Goal: Transaction & Acquisition: Book appointment/travel/reservation

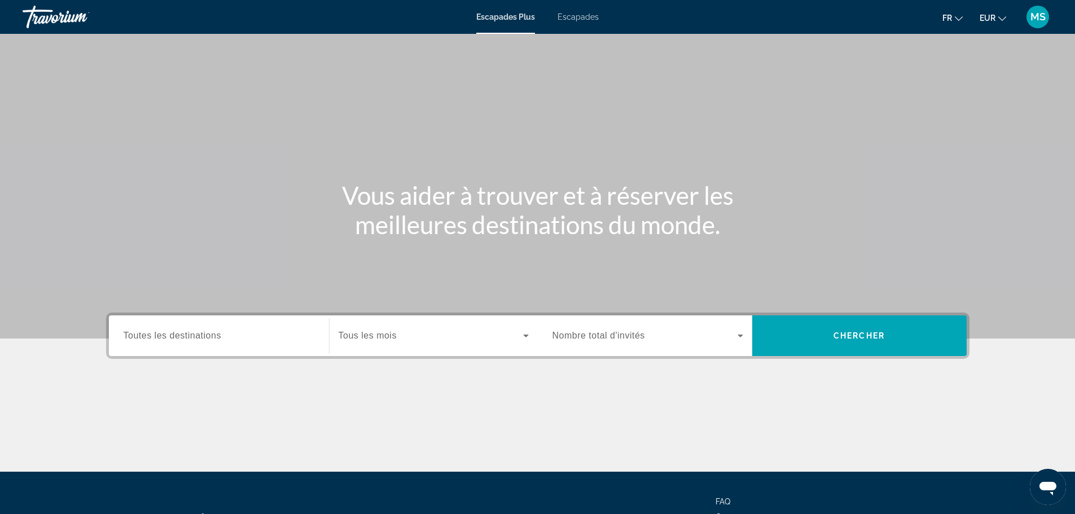
click at [588, 17] on font "Escapades" at bounding box center [577, 16] width 41 height 9
click at [226, 337] on input "Destination Toutes les destinations" at bounding box center [219, 336] width 191 height 14
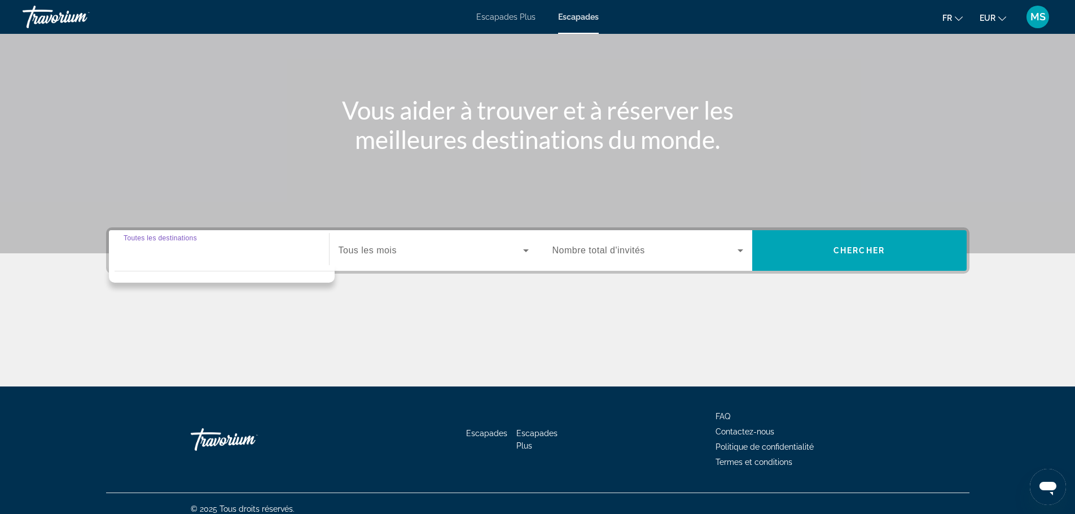
scroll to position [96, 0]
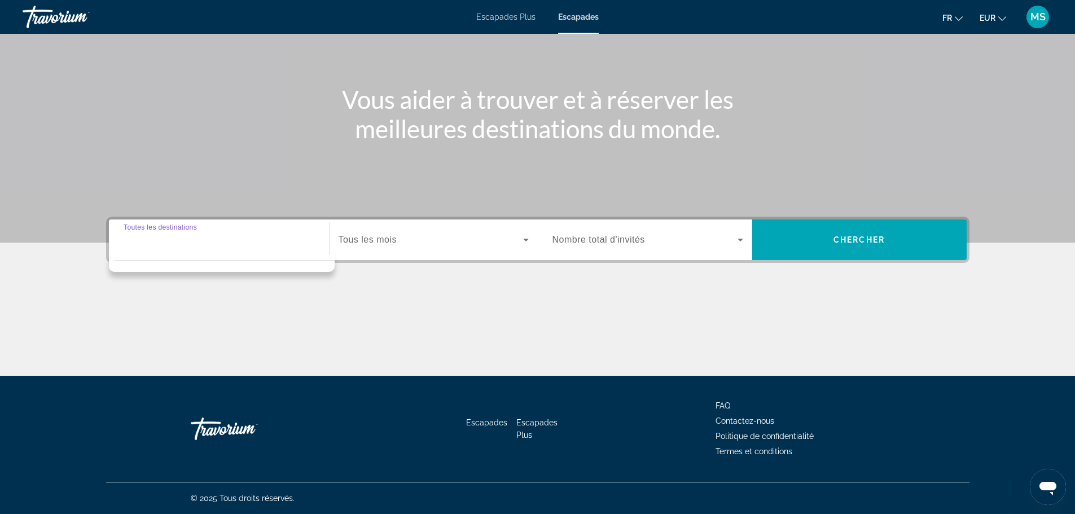
click at [220, 241] on input "Destination Toutes les destinations" at bounding box center [219, 241] width 191 height 14
click at [200, 238] on input "Destination Toutes les destinations" at bounding box center [219, 241] width 191 height 14
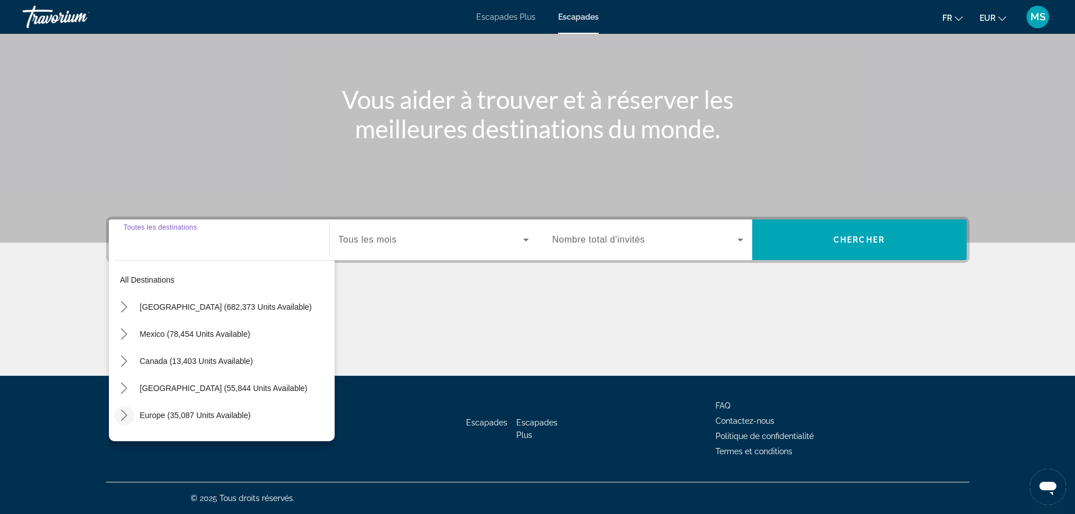
click at [123, 415] on icon "Toggle Europe (35,087 units available) submenu" at bounding box center [123, 415] width 11 height 11
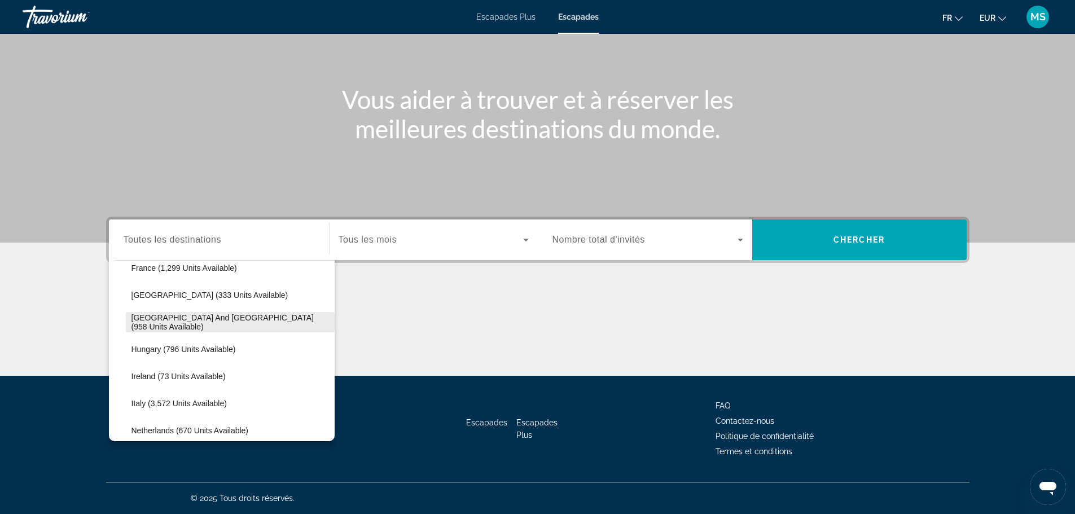
scroll to position [367, 0]
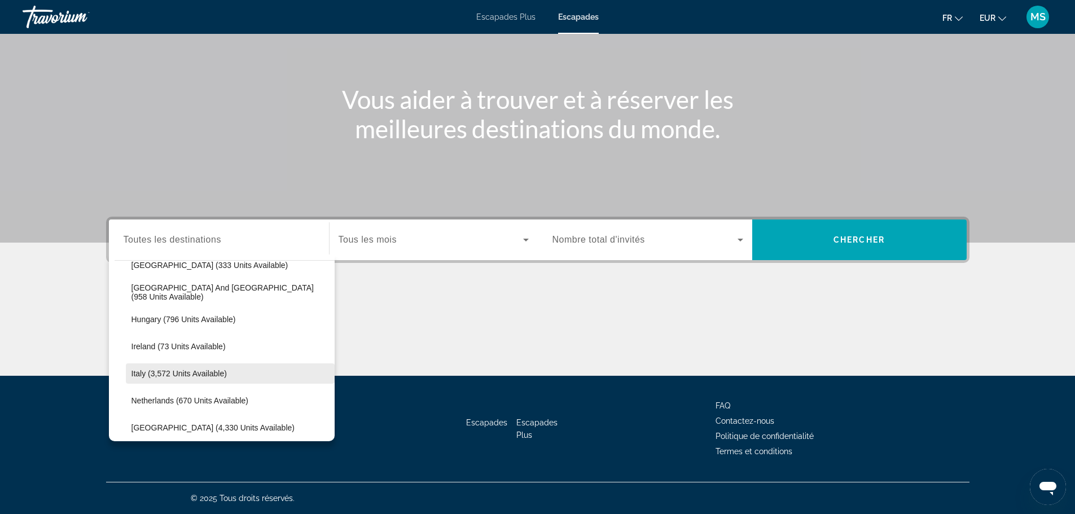
click at [169, 375] on span "Italy (3,572 units available)" at bounding box center [178, 373] width 95 height 9
type input "**********"
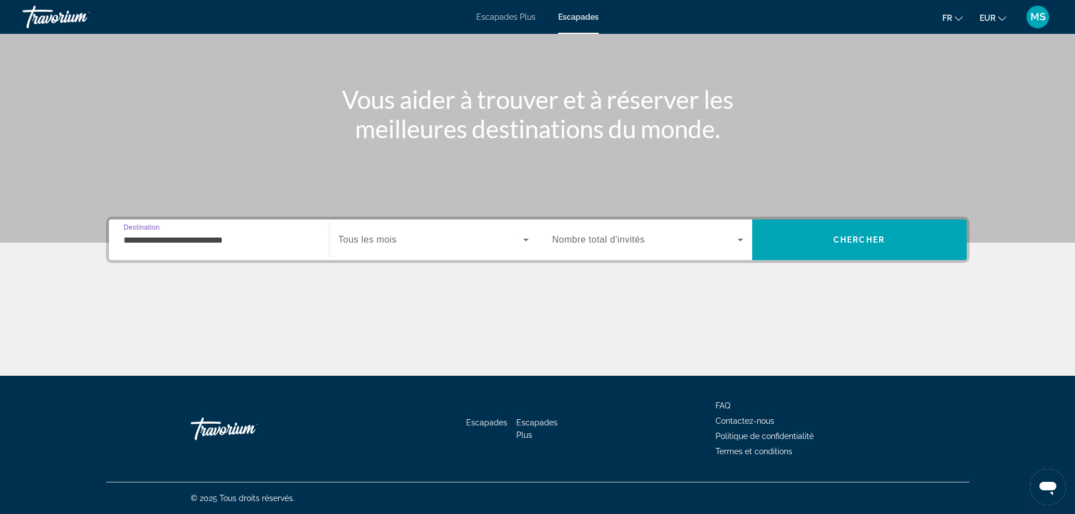
click at [526, 238] on icon "Search widget" at bounding box center [526, 240] width 14 height 14
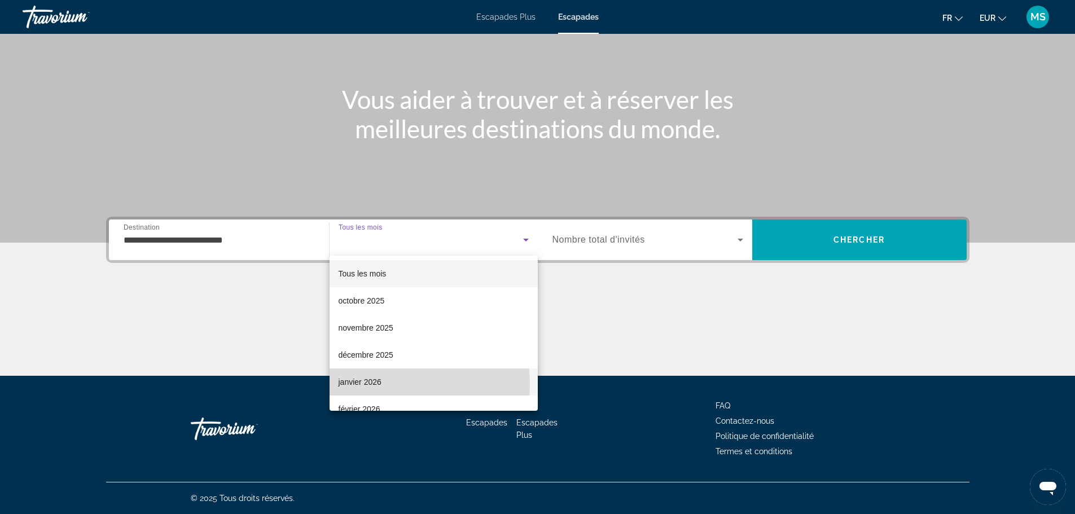
click at [376, 384] on font "janvier 2026" at bounding box center [359, 381] width 43 height 9
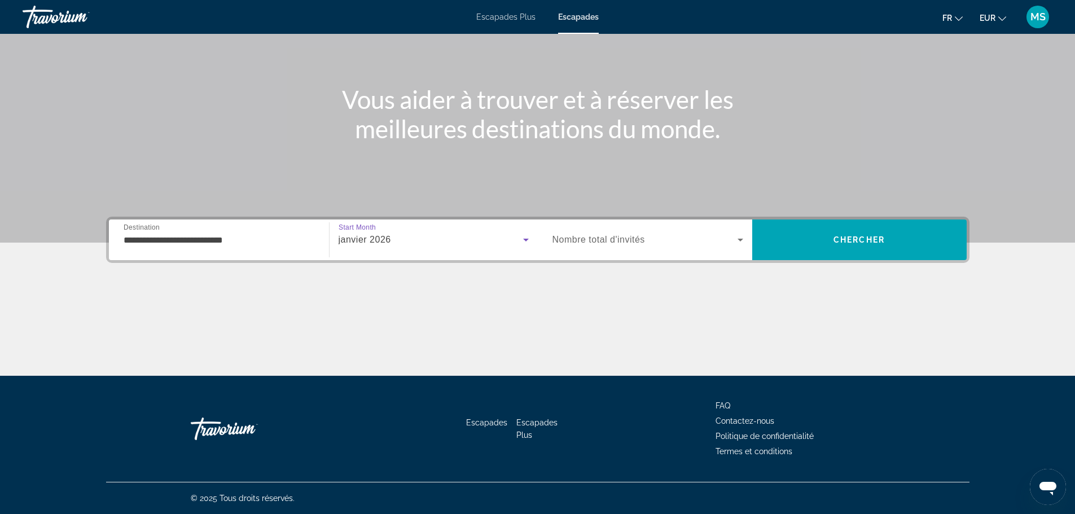
click at [743, 239] on icon "Search widget" at bounding box center [740, 240] width 14 height 14
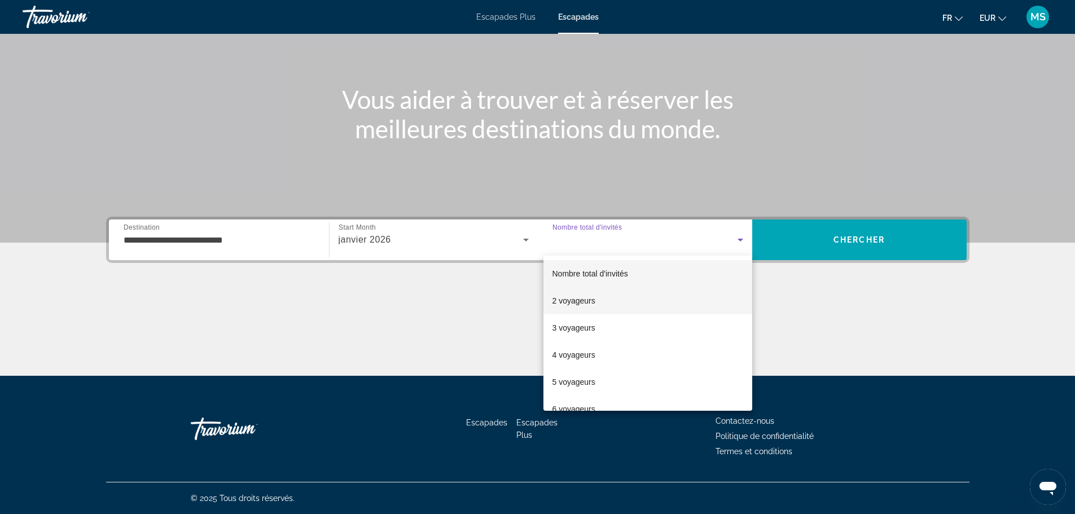
click at [631, 301] on mat-option "2 voyageurs" at bounding box center [647, 300] width 209 height 27
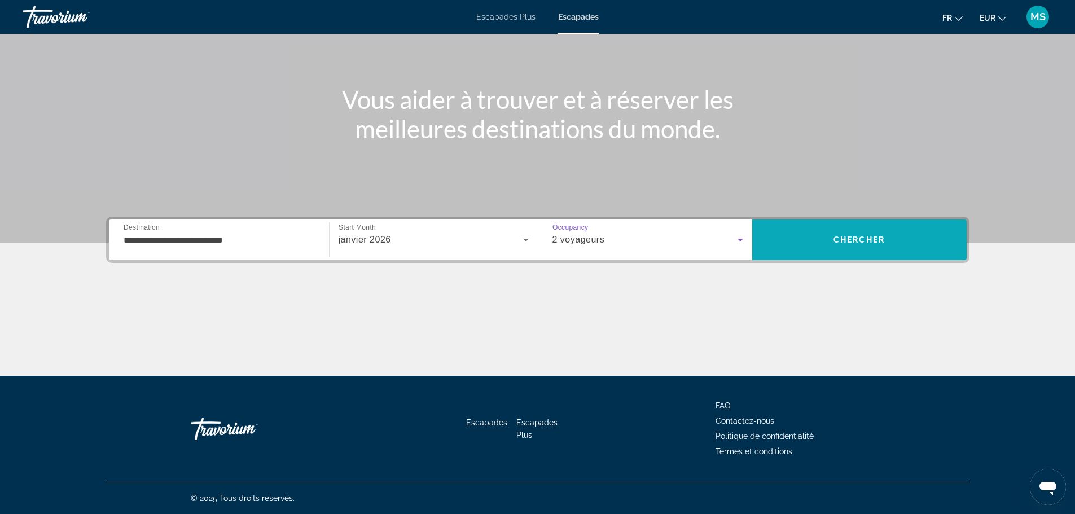
click at [843, 239] on span "Chercher" at bounding box center [858, 239] width 51 height 9
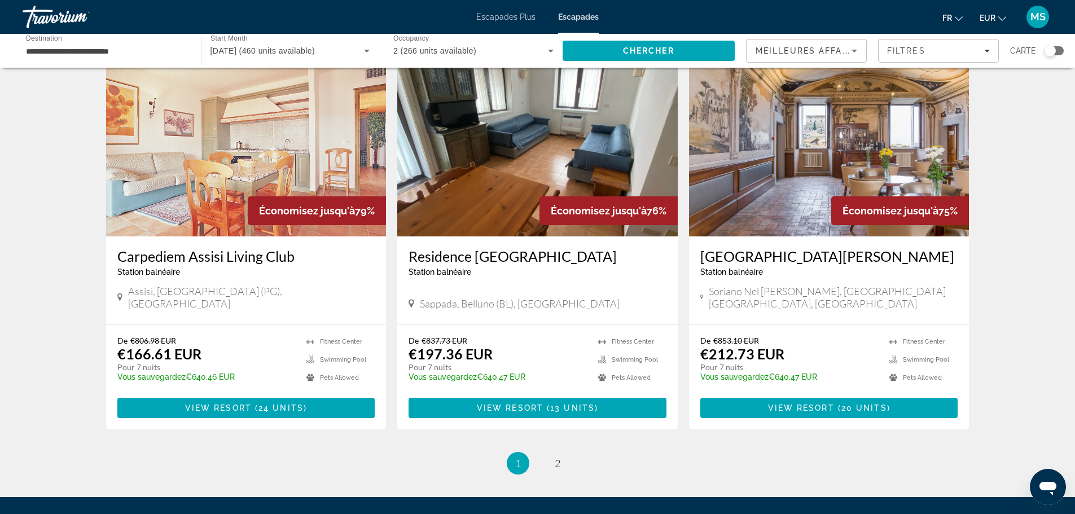
scroll to position [1241, 0]
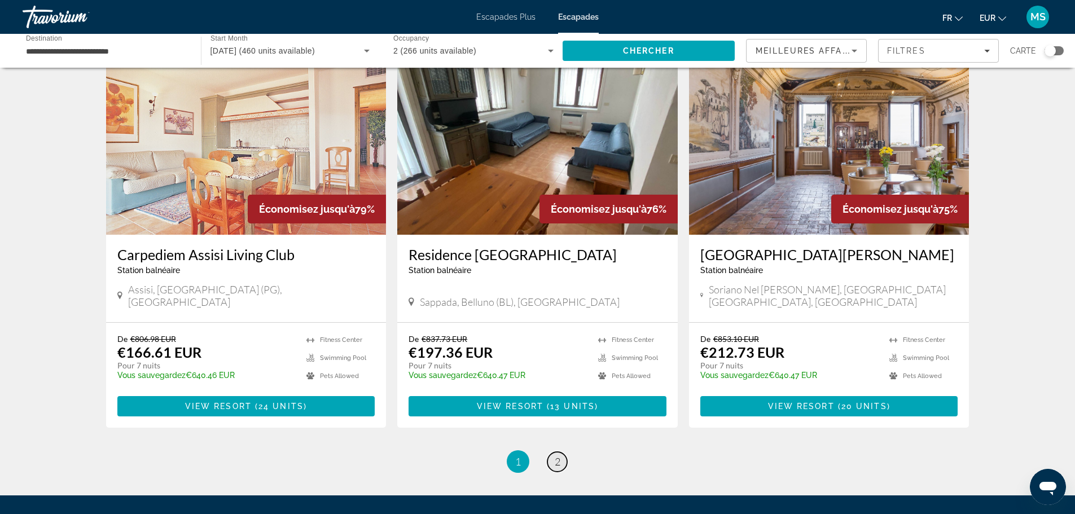
click at [555, 455] on span "2" at bounding box center [558, 461] width 6 height 12
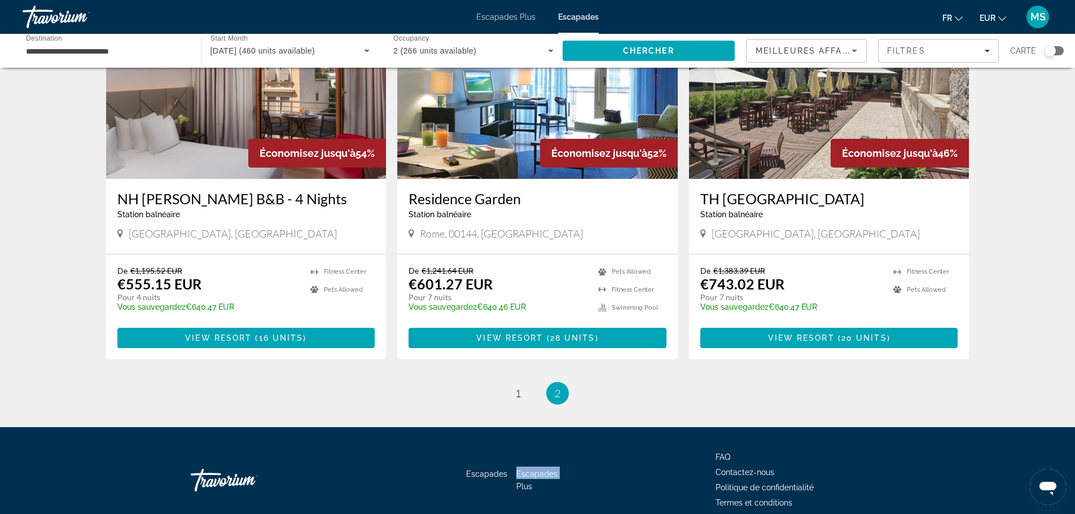
scroll to position [1297, 0]
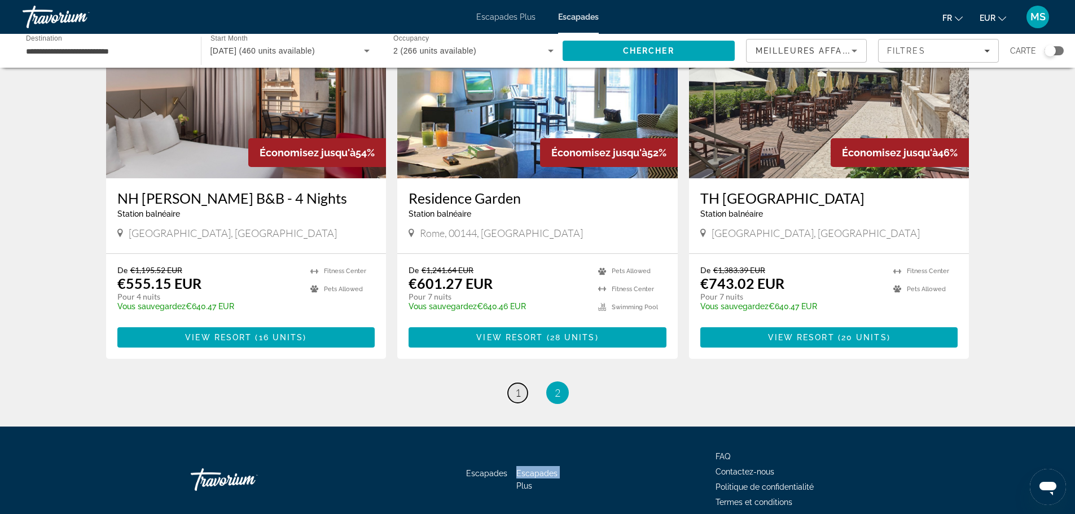
click at [513, 383] on link "page 1" at bounding box center [518, 393] width 20 height 20
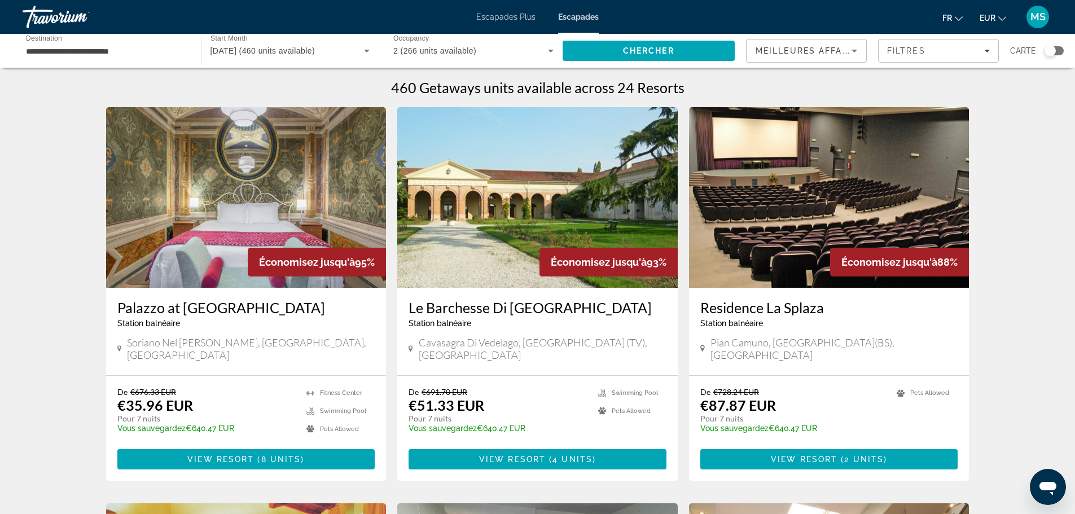
click at [1057, 51] on div "Search widget" at bounding box center [1053, 50] width 19 height 9
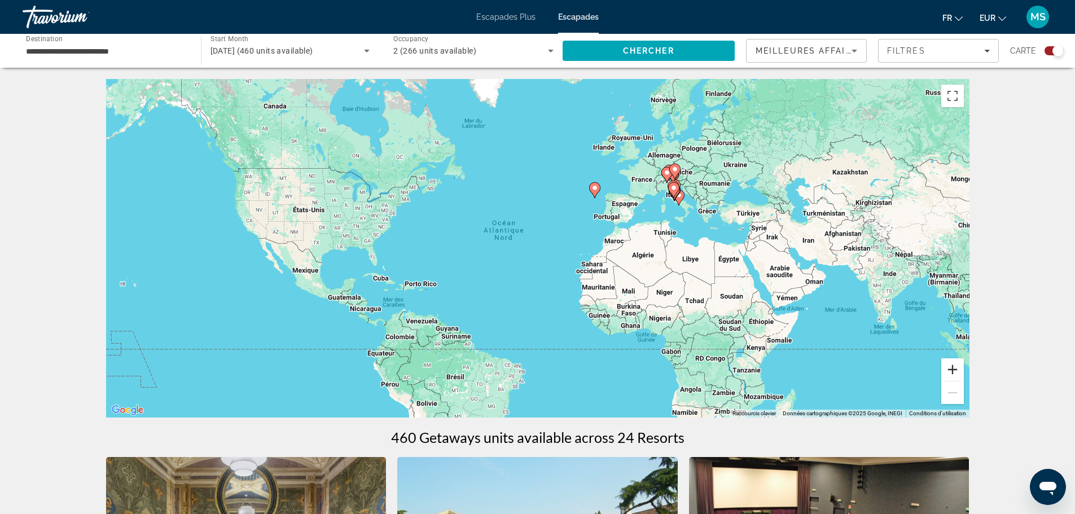
click at [949, 368] on button "Zoom avant" at bounding box center [952, 369] width 23 height 23
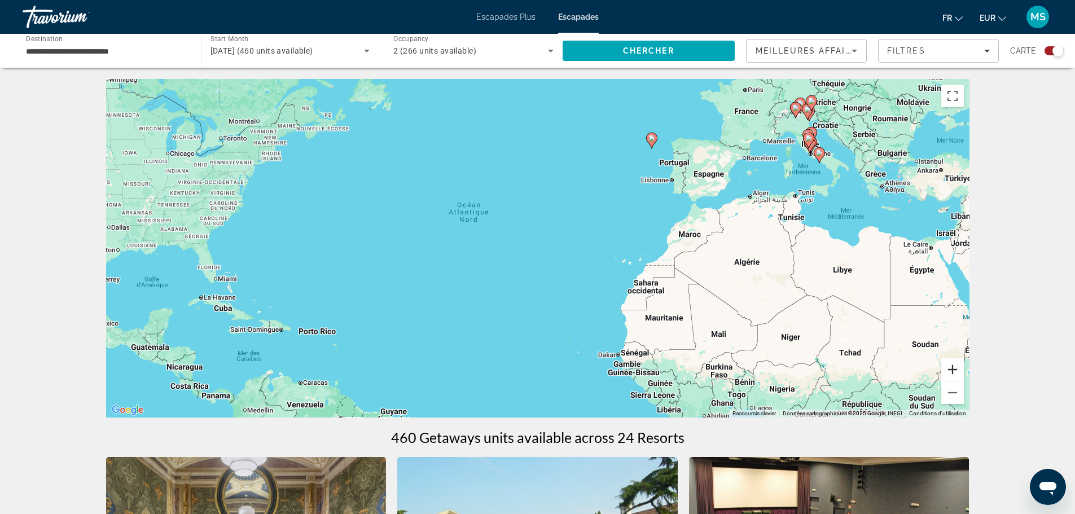
click at [949, 368] on button "Zoom avant" at bounding box center [952, 369] width 23 height 23
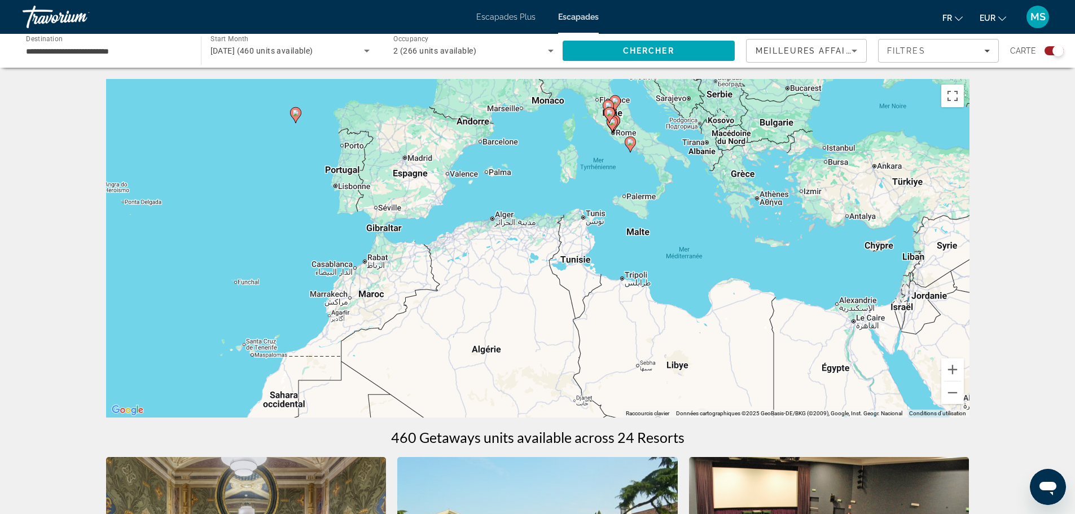
drag, startPoint x: 710, startPoint y: 222, endPoint x: 239, endPoint y: 296, distance: 476.2
click at [239, 296] on div "Pour activer le glissement avec le clavier, appuyez sur Alt+Entrée. Une fois ce…" at bounding box center [537, 248] width 863 height 338
click at [959, 371] on button "Zoom avant" at bounding box center [952, 369] width 23 height 23
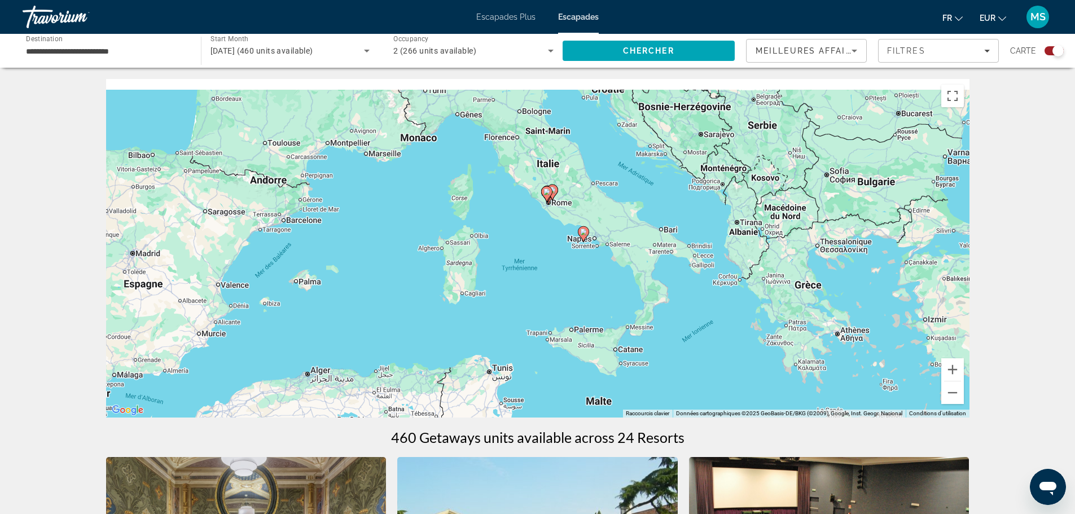
drag, startPoint x: 764, startPoint y: 246, endPoint x: 623, endPoint y: 434, distance: 235.0
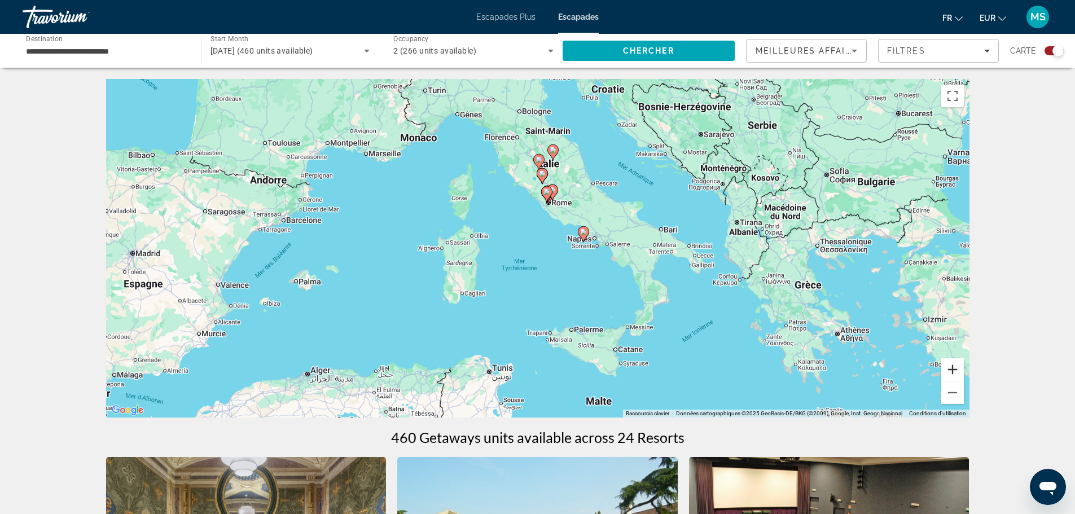
click at [952, 372] on button "Zoom avant" at bounding box center [952, 369] width 23 height 23
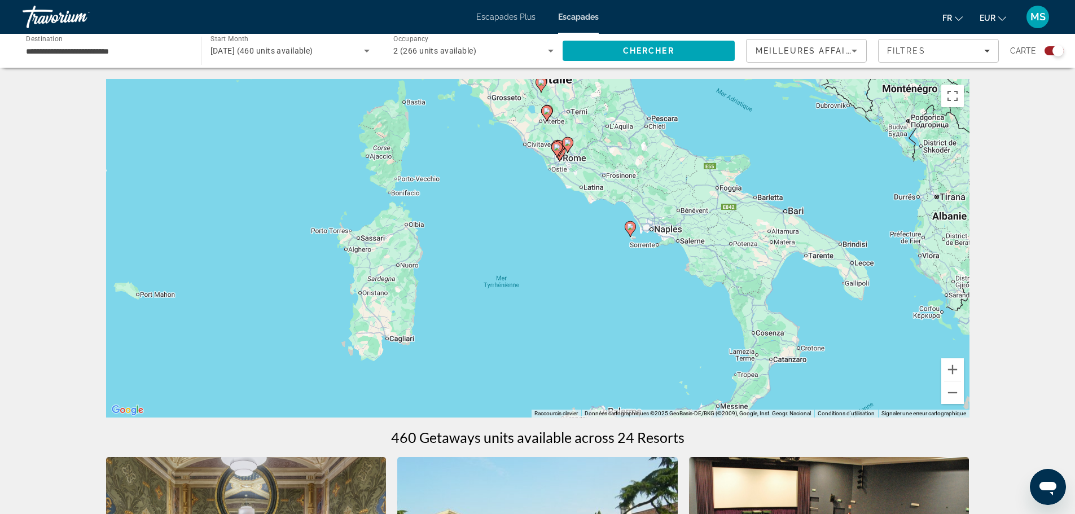
click at [499, 19] on font "Escapades Plus" at bounding box center [505, 16] width 59 height 9
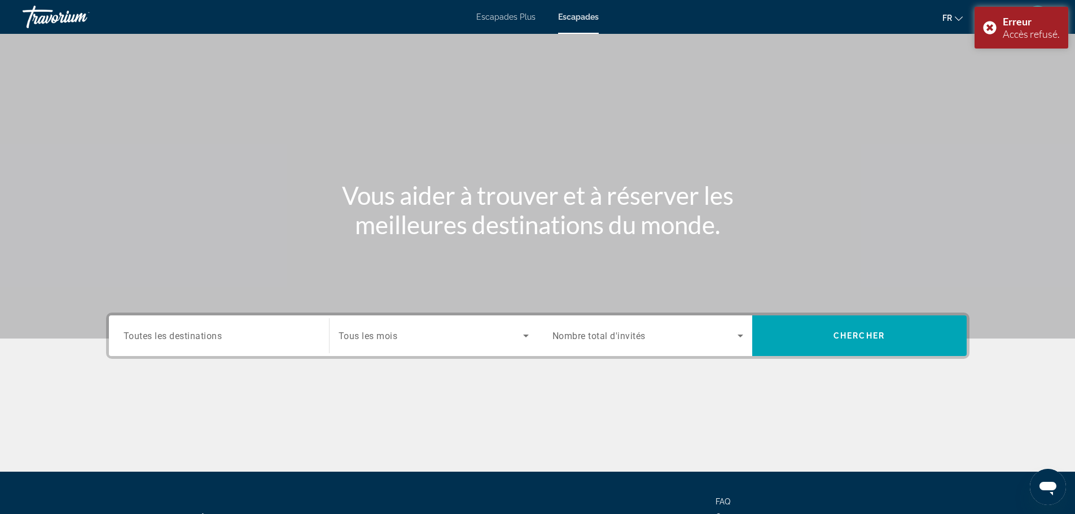
click at [482, 16] on font "Escapades Plus" at bounding box center [505, 16] width 59 height 9
click at [989, 26] on div "Erreur Accès refusé." at bounding box center [1021, 28] width 94 height 42
click at [983, 28] on div "Erreur Accès refusé." at bounding box center [1021, 28] width 94 height 42
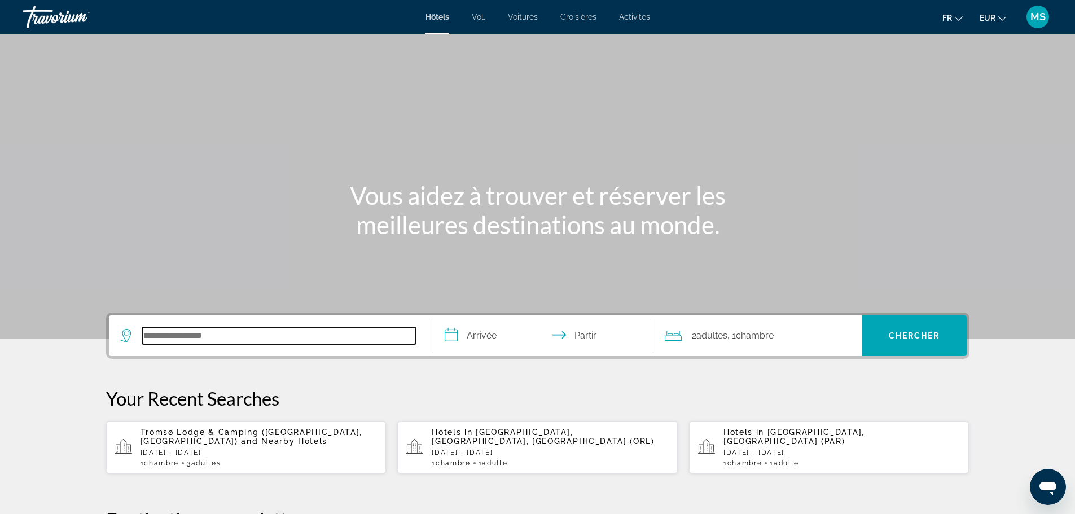
click at [162, 343] on input "Rechercher une destination hôtelière" at bounding box center [279, 335] width 274 height 17
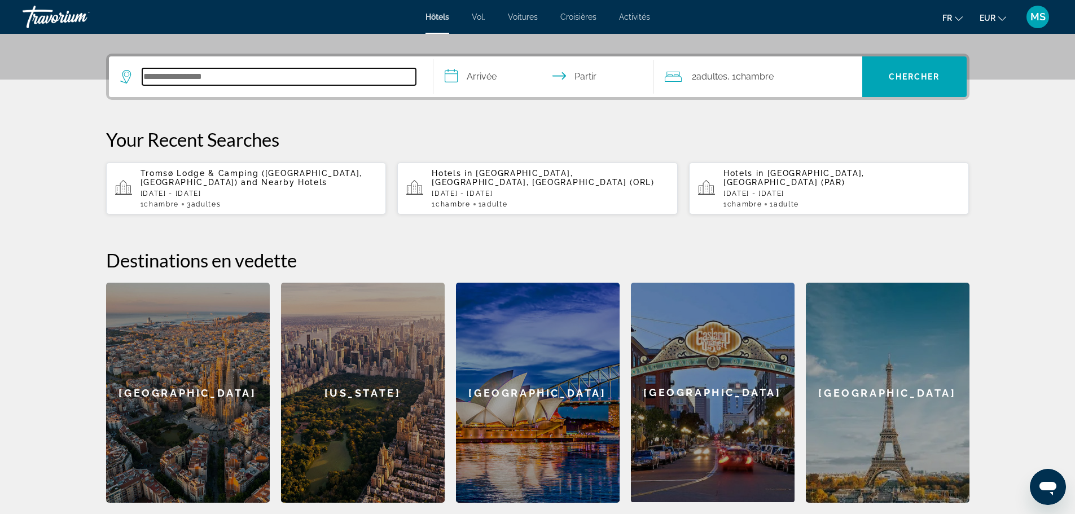
scroll to position [276, 0]
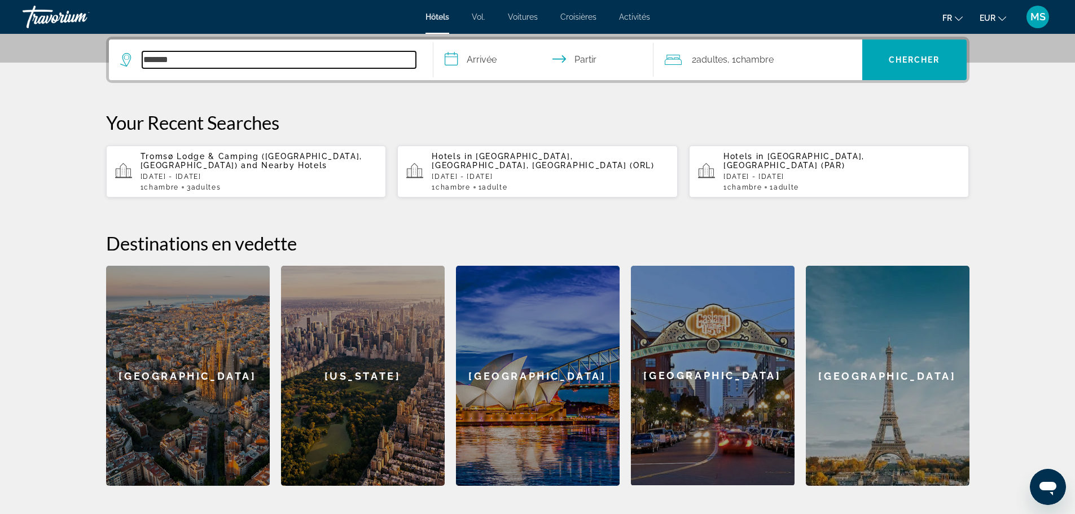
click at [172, 61] on input "*******" at bounding box center [279, 59] width 274 height 17
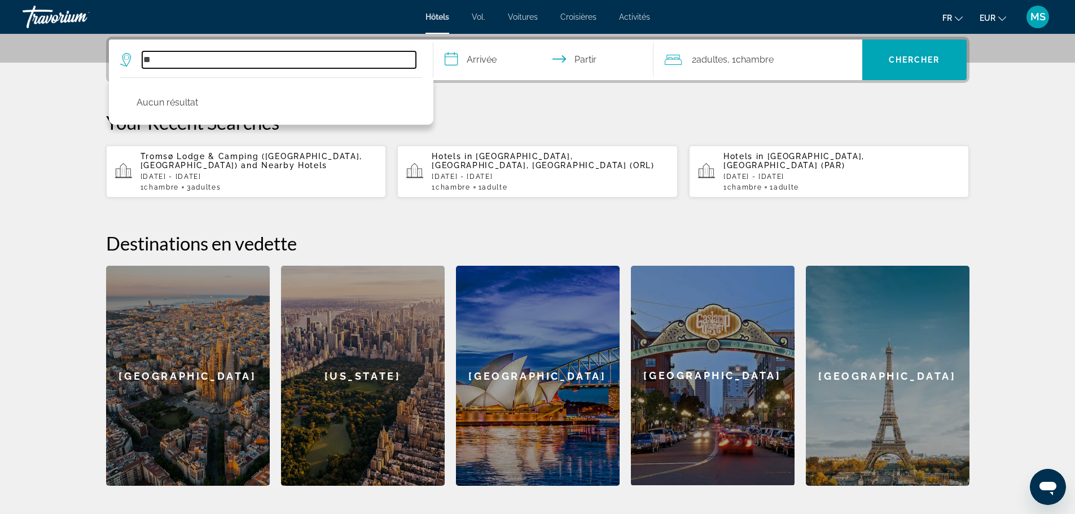
type input "*"
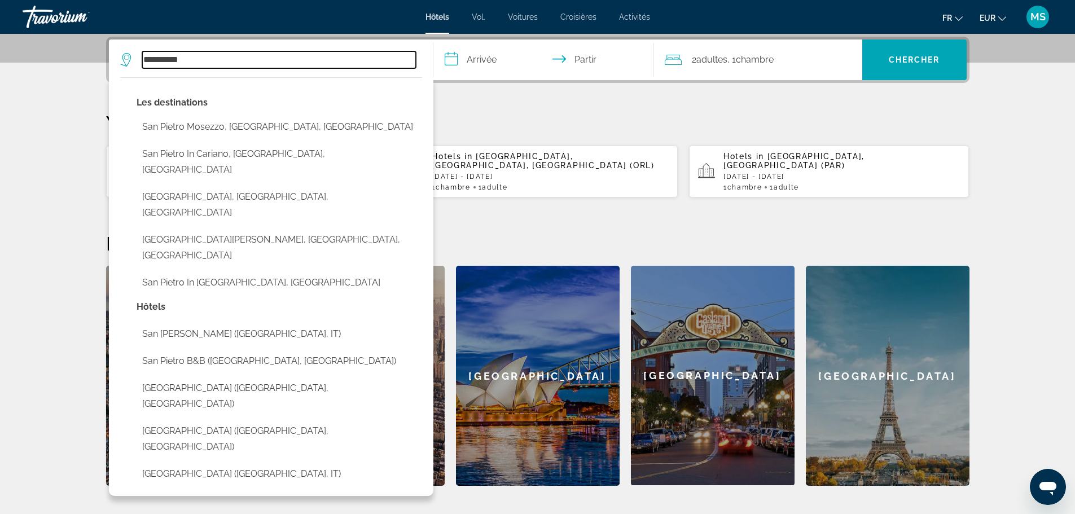
click at [223, 58] on input "**********" at bounding box center [279, 59] width 274 height 17
type input "*"
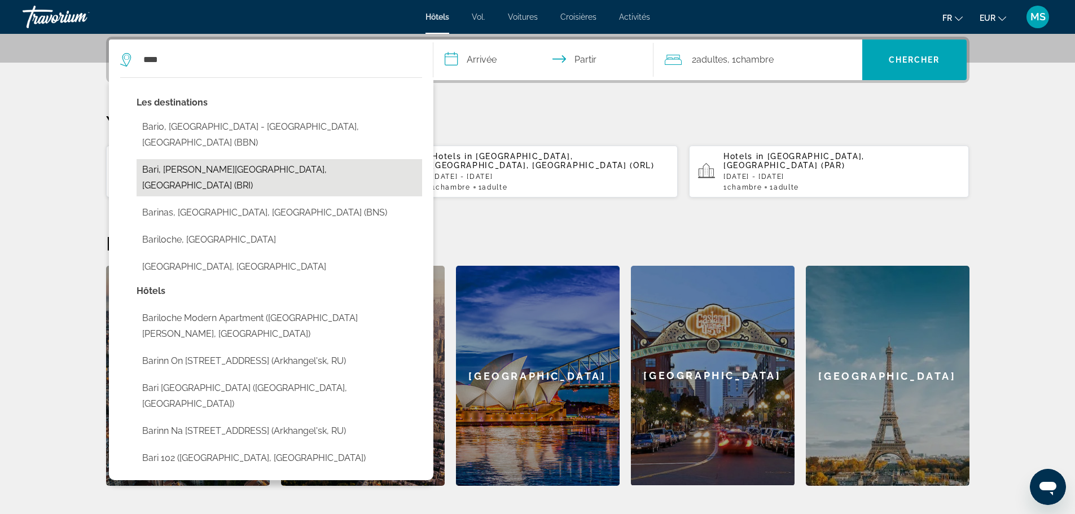
click at [225, 159] on button "Bari, [PERSON_NAME][GEOGRAPHIC_DATA], [GEOGRAPHIC_DATA] (BRI)" at bounding box center [279, 177] width 285 height 37
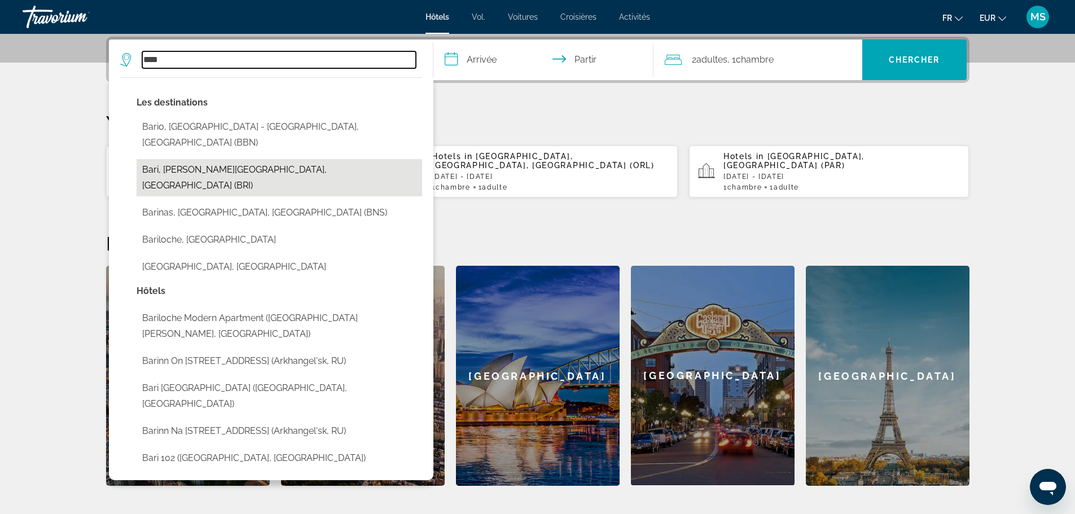
type input "**********"
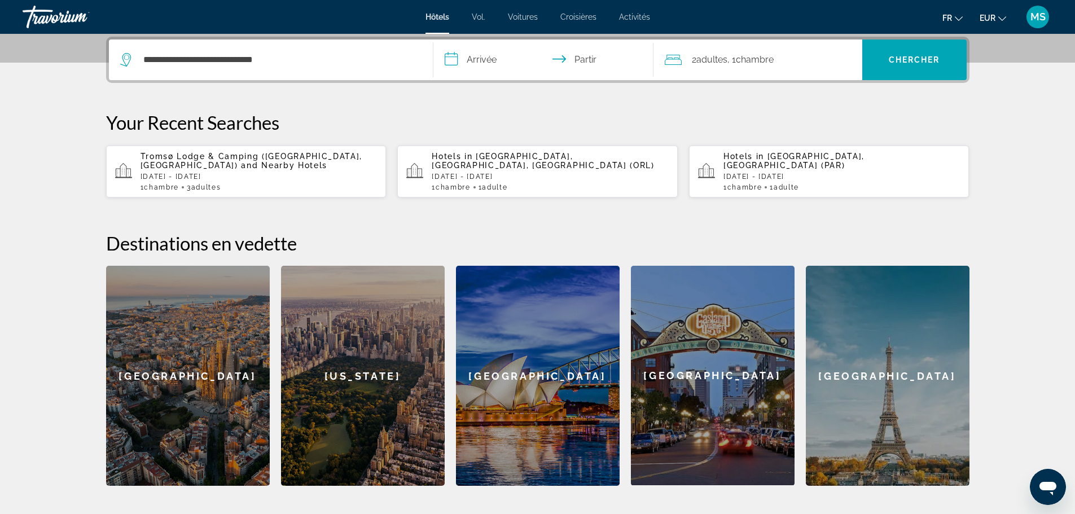
click at [455, 61] on input "**********" at bounding box center [545, 61] width 225 height 44
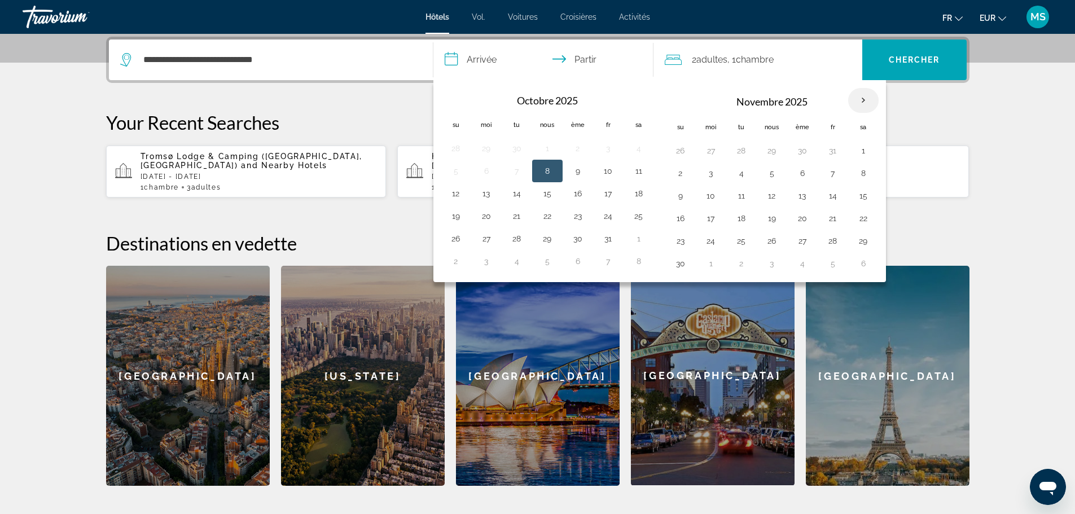
click at [865, 100] on th "Mois prochain" at bounding box center [863, 100] width 30 height 25
click at [451, 236] on button "26" at bounding box center [456, 241] width 18 height 16
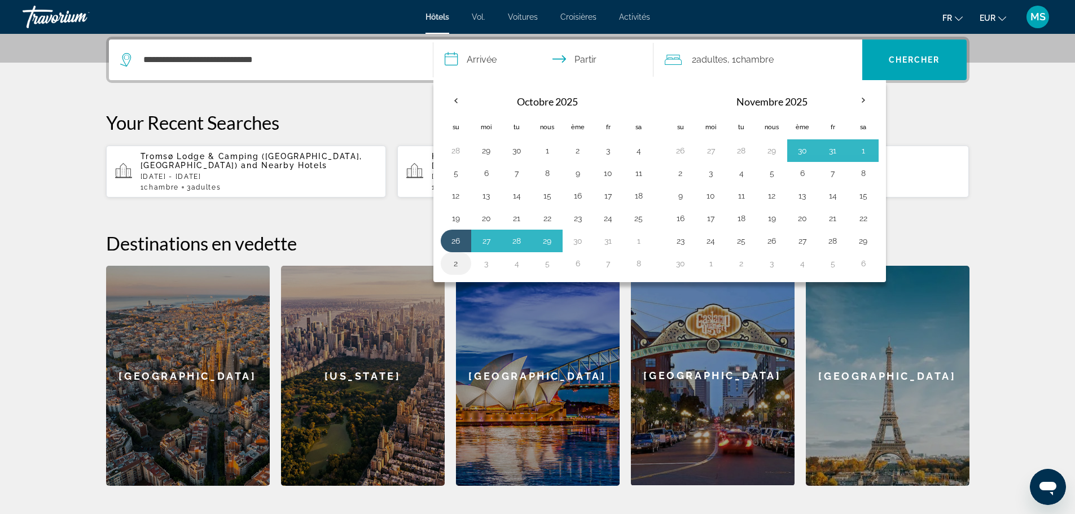
click at [452, 261] on button "2" at bounding box center [456, 264] width 18 height 16
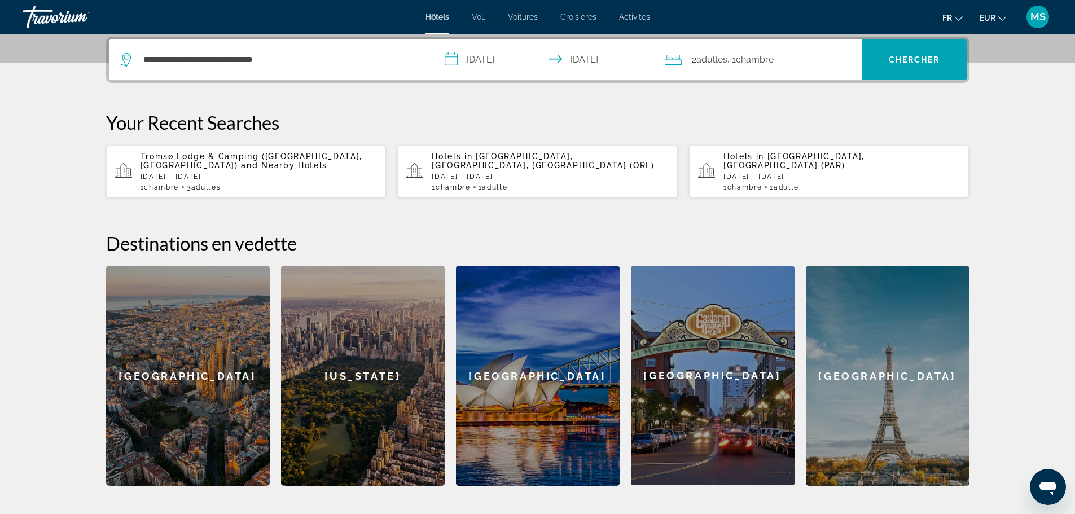
click at [520, 59] on input "**********" at bounding box center [545, 61] width 225 height 44
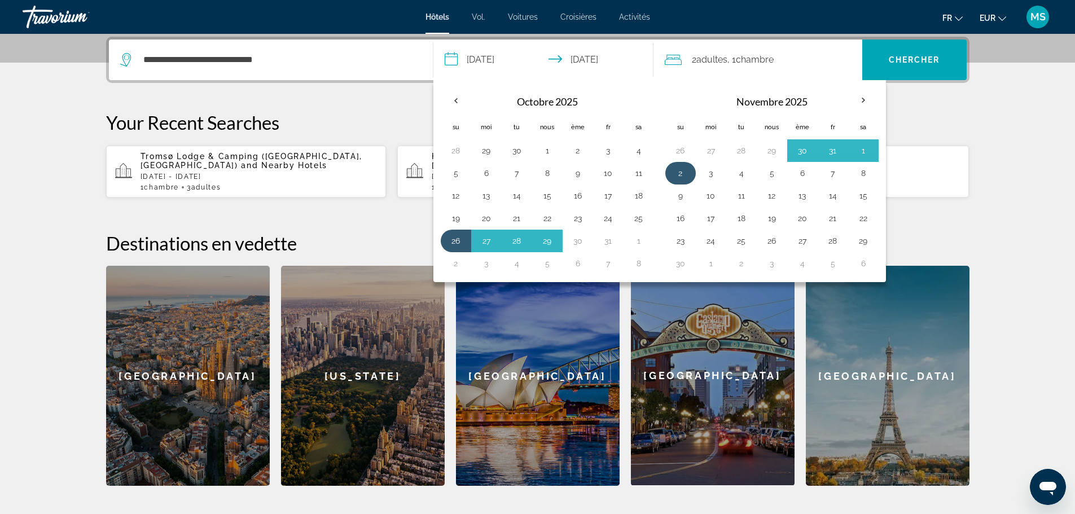
click at [675, 171] on button "2" at bounding box center [680, 173] width 18 height 16
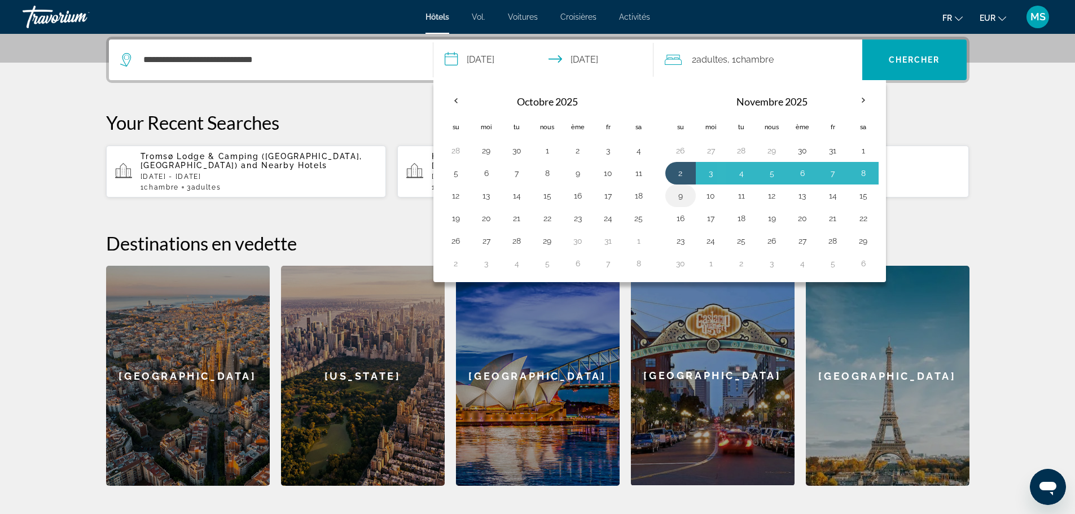
click at [679, 197] on button "9" at bounding box center [680, 196] width 18 height 16
type input "**********"
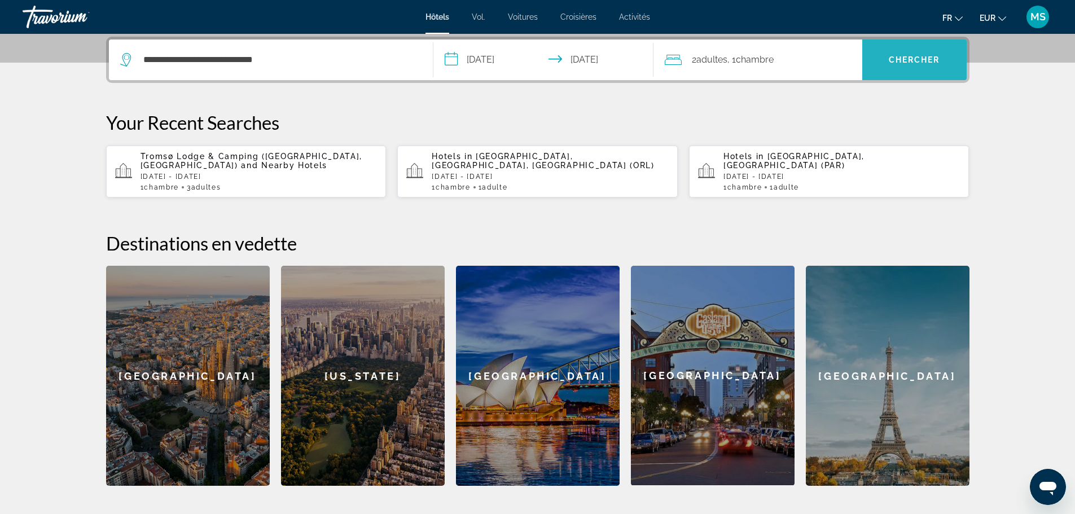
click at [903, 53] on span "Recherche" at bounding box center [914, 59] width 104 height 27
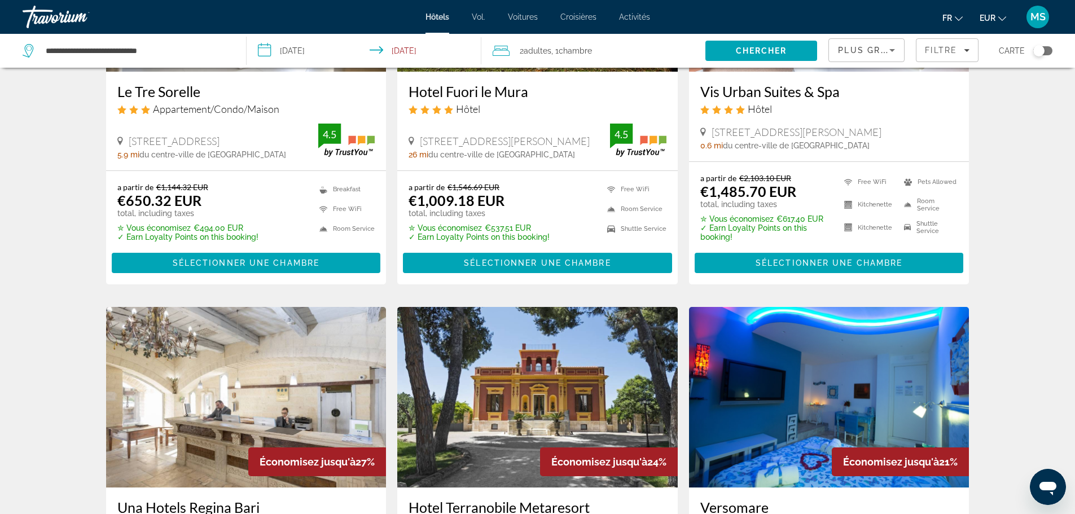
scroll to position [226, 0]
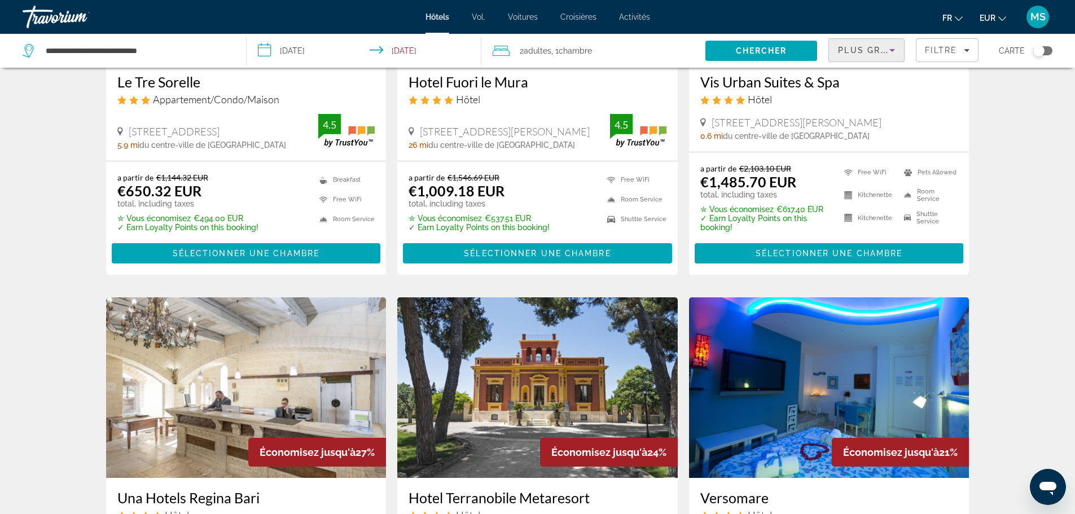
click at [891, 49] on icon "Sort by" at bounding box center [892, 50] width 14 height 14
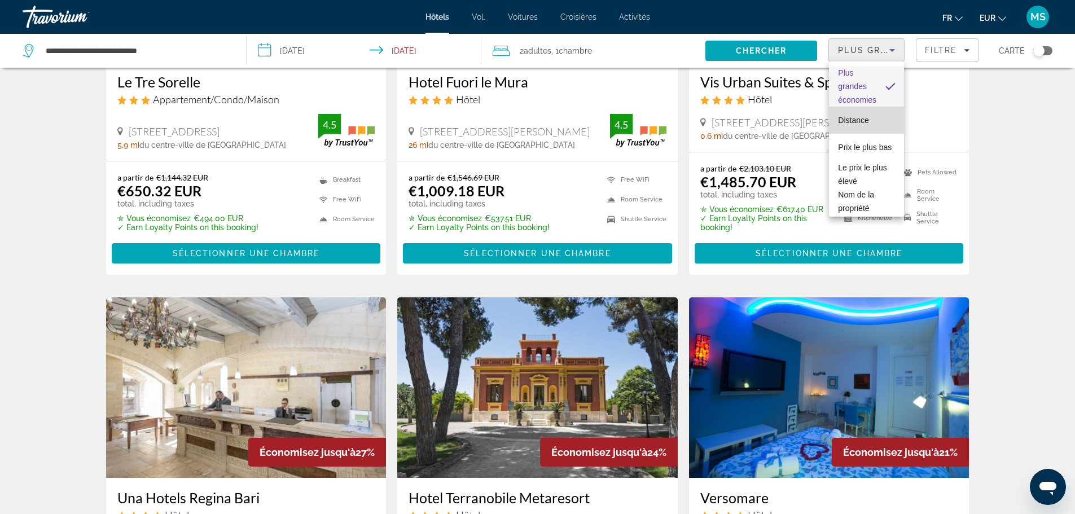
click at [866, 119] on font "Distance" at bounding box center [853, 120] width 30 height 9
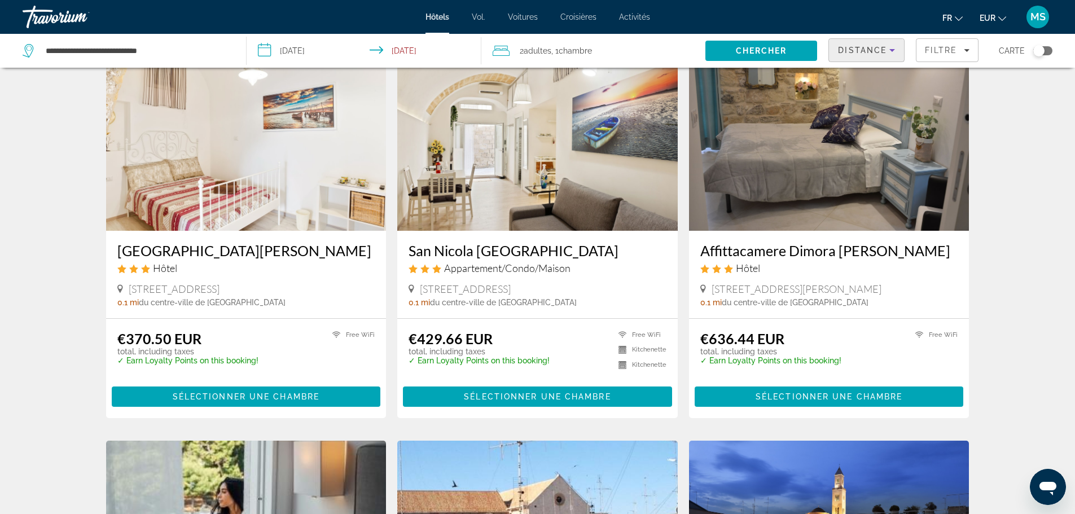
scroll to position [56, 0]
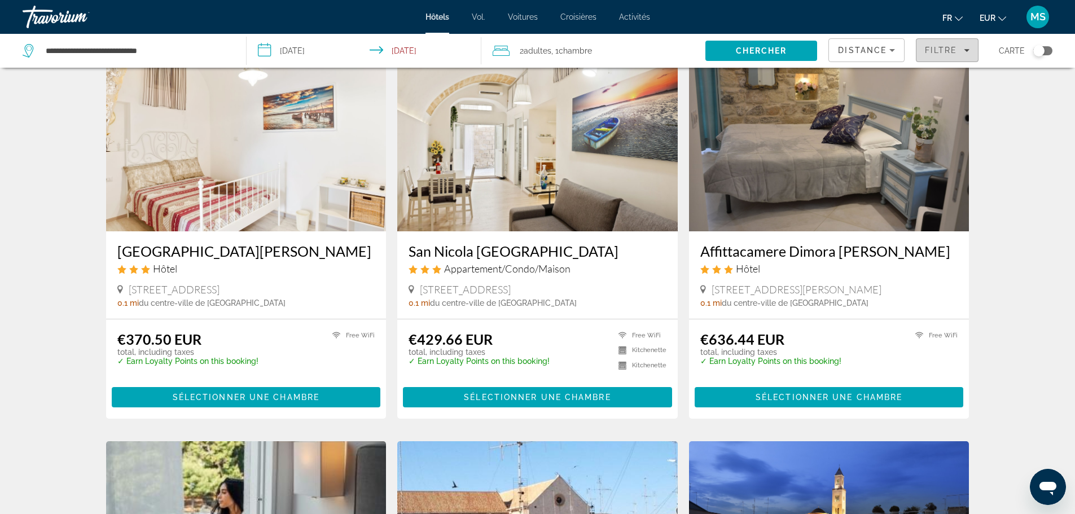
click at [967, 47] on icon "Filters" at bounding box center [966, 50] width 6 height 6
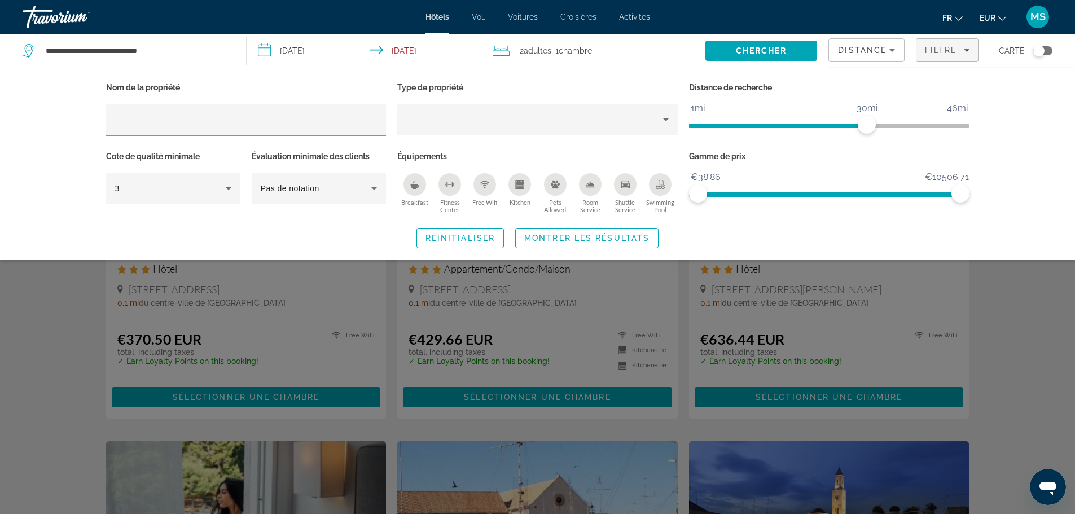
click at [413, 187] on icon "Breakfast" at bounding box center [415, 186] width 8 height 5
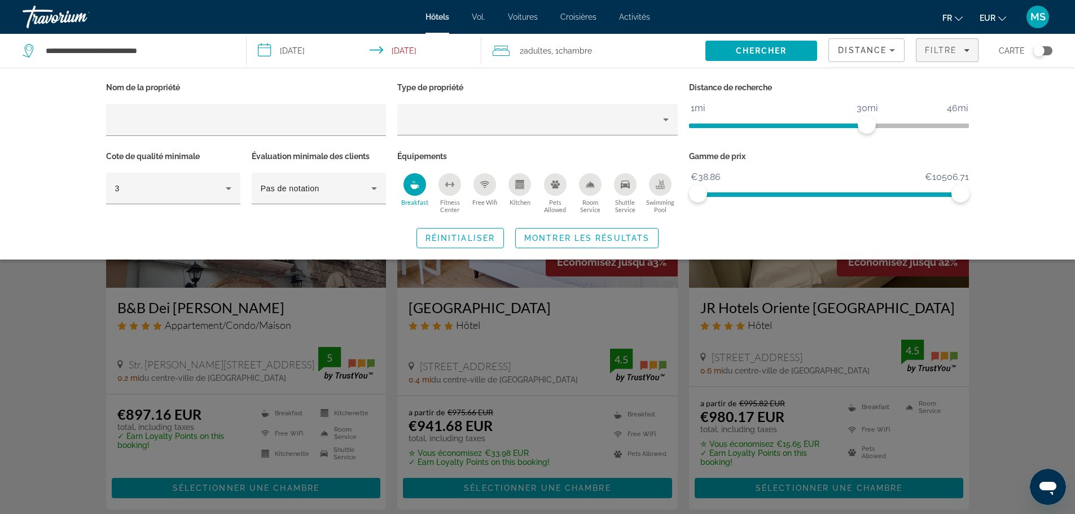
click at [593, 182] on icon "Room Service" at bounding box center [590, 184] width 9 height 9
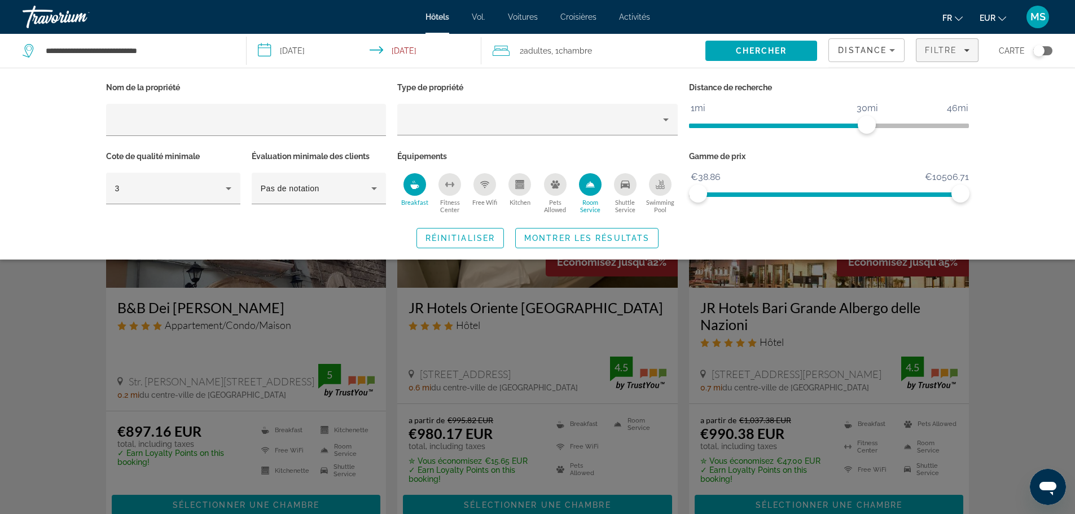
click at [655, 182] on icon "Swimming Pool" at bounding box center [659, 184] width 9 height 9
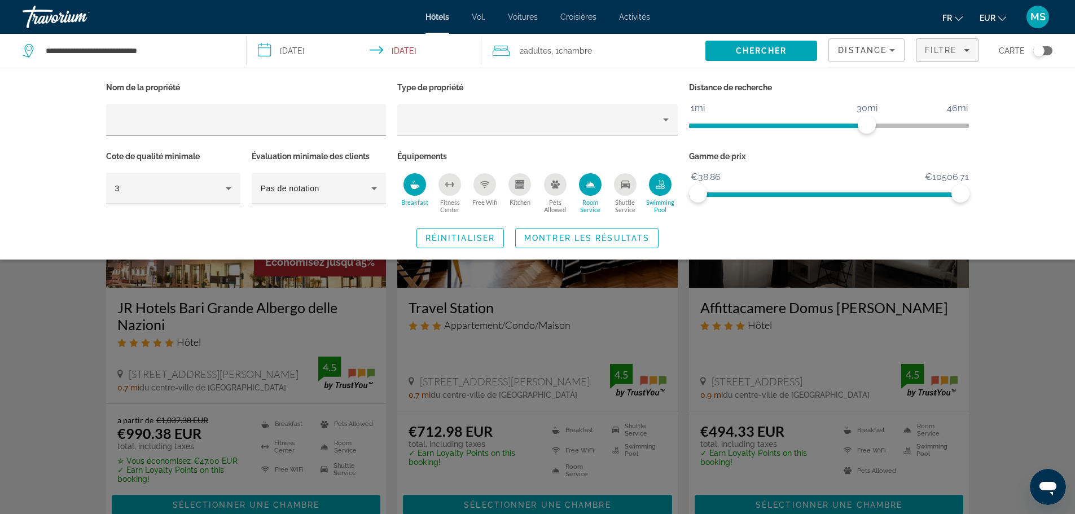
click at [623, 182] on icon "Shuttle Service" at bounding box center [624, 184] width 9 height 9
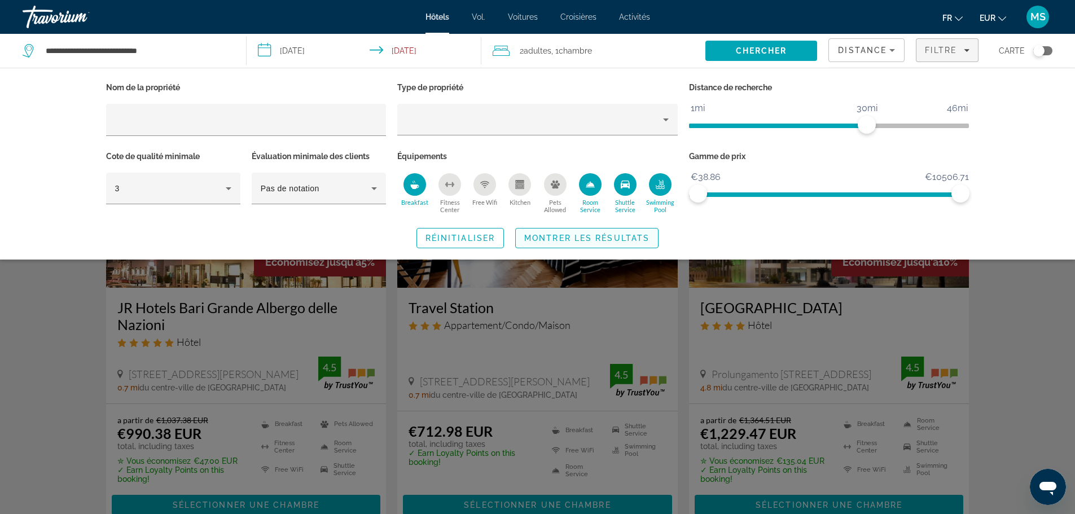
click at [547, 234] on span "Montrer les résultats" at bounding box center [586, 238] width 125 height 9
